Goal: Purchase product/service

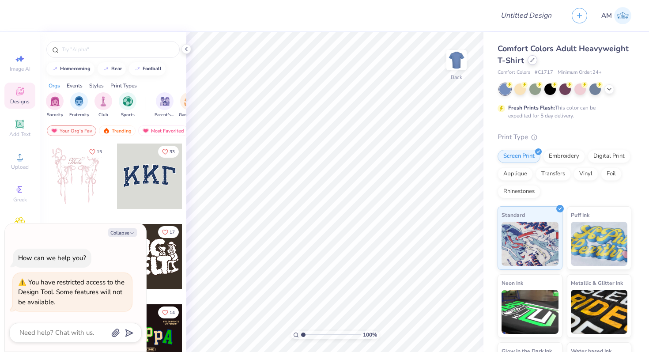
click at [533, 64] on div at bounding box center [532, 60] width 10 height 10
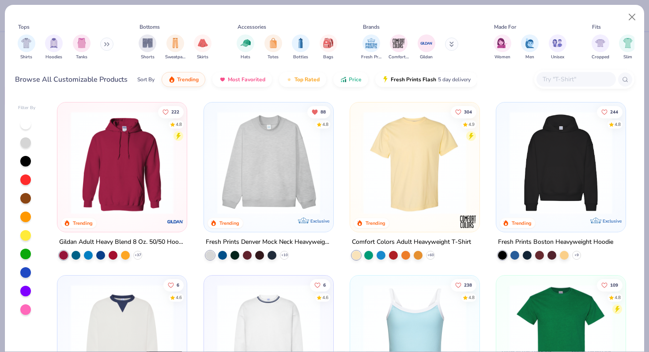
click at [547, 165] on img at bounding box center [561, 162] width 112 height 103
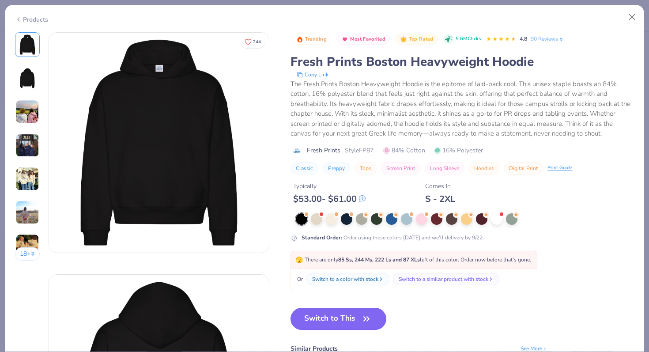
click at [341, 322] on button "Switch to This" at bounding box center [338, 319] width 96 height 22
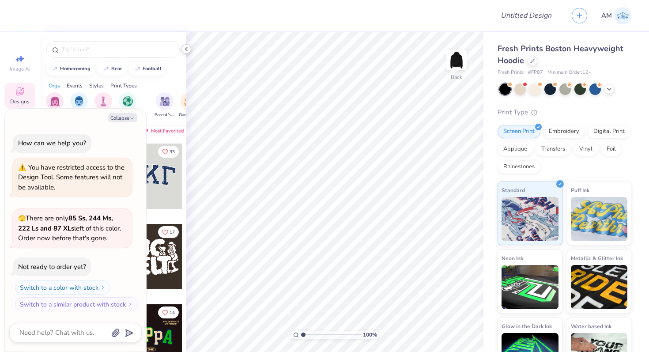
click at [188, 47] on icon at bounding box center [186, 48] width 7 height 7
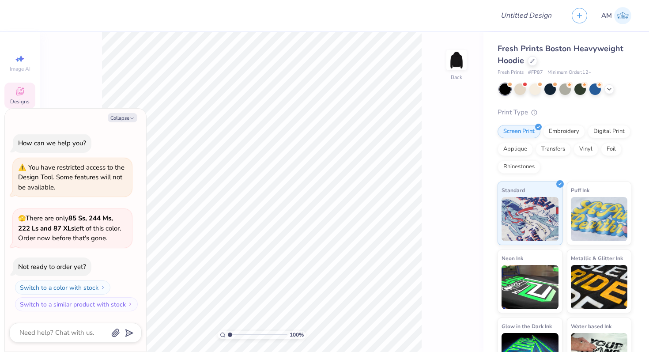
click at [115, 122] on div "Collapse How can we help you? You have restricted access to the Design Tool. So…" at bounding box center [75, 230] width 141 height 243
click at [116, 117] on button "Collapse" at bounding box center [123, 117] width 30 height 9
type textarea "x"
